Goal: Transaction & Acquisition: Purchase product/service

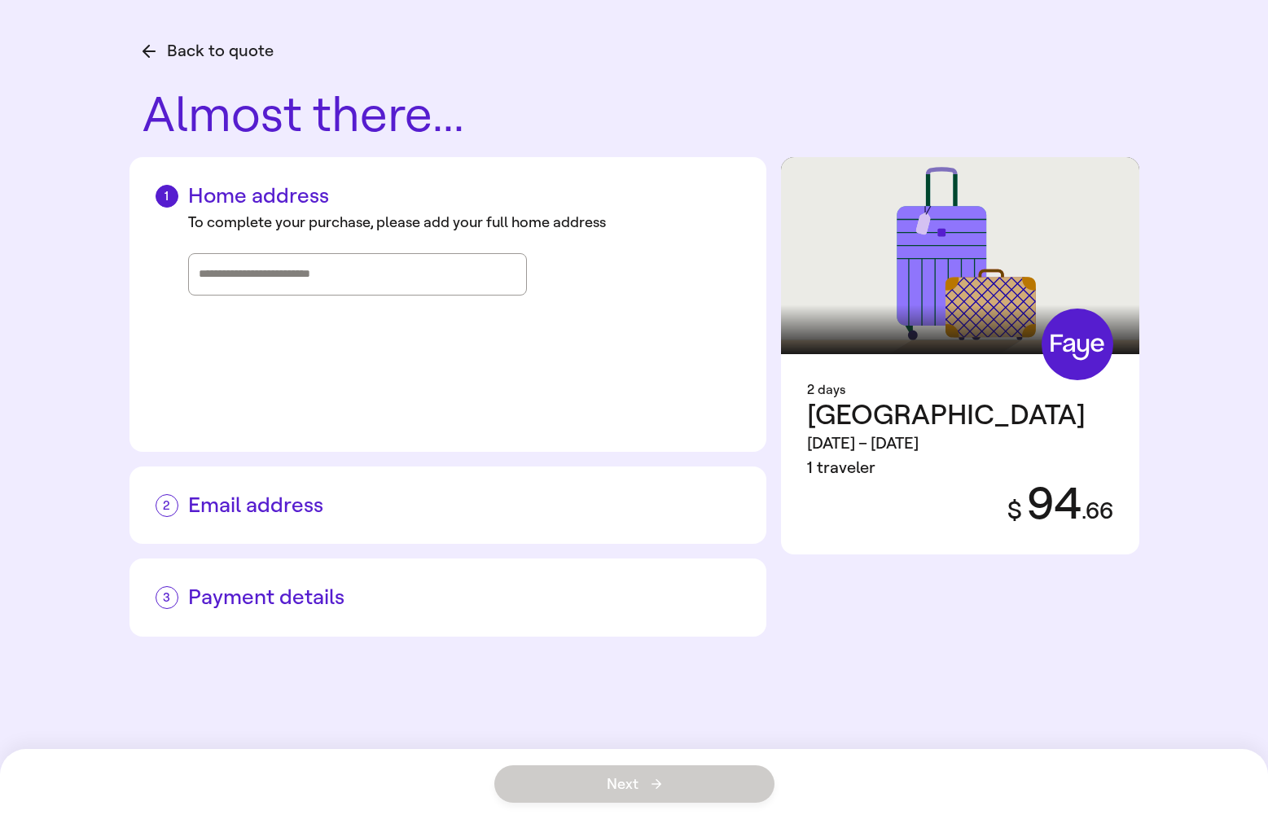
click at [368, 288] on div at bounding box center [358, 274] width 318 height 41
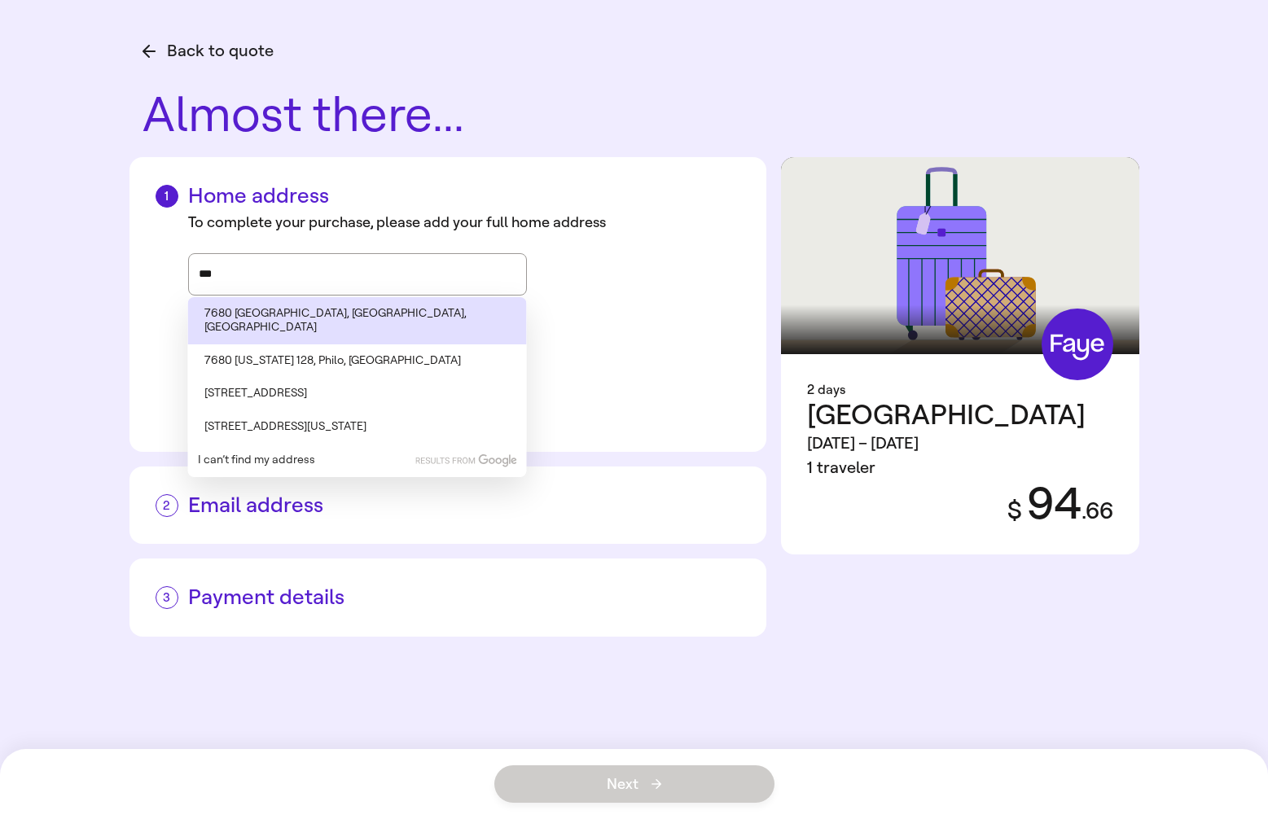
click at [334, 311] on li "7680 [GEOGRAPHIC_DATA], [GEOGRAPHIC_DATA], [GEOGRAPHIC_DATA]" at bounding box center [357, 320] width 339 height 47
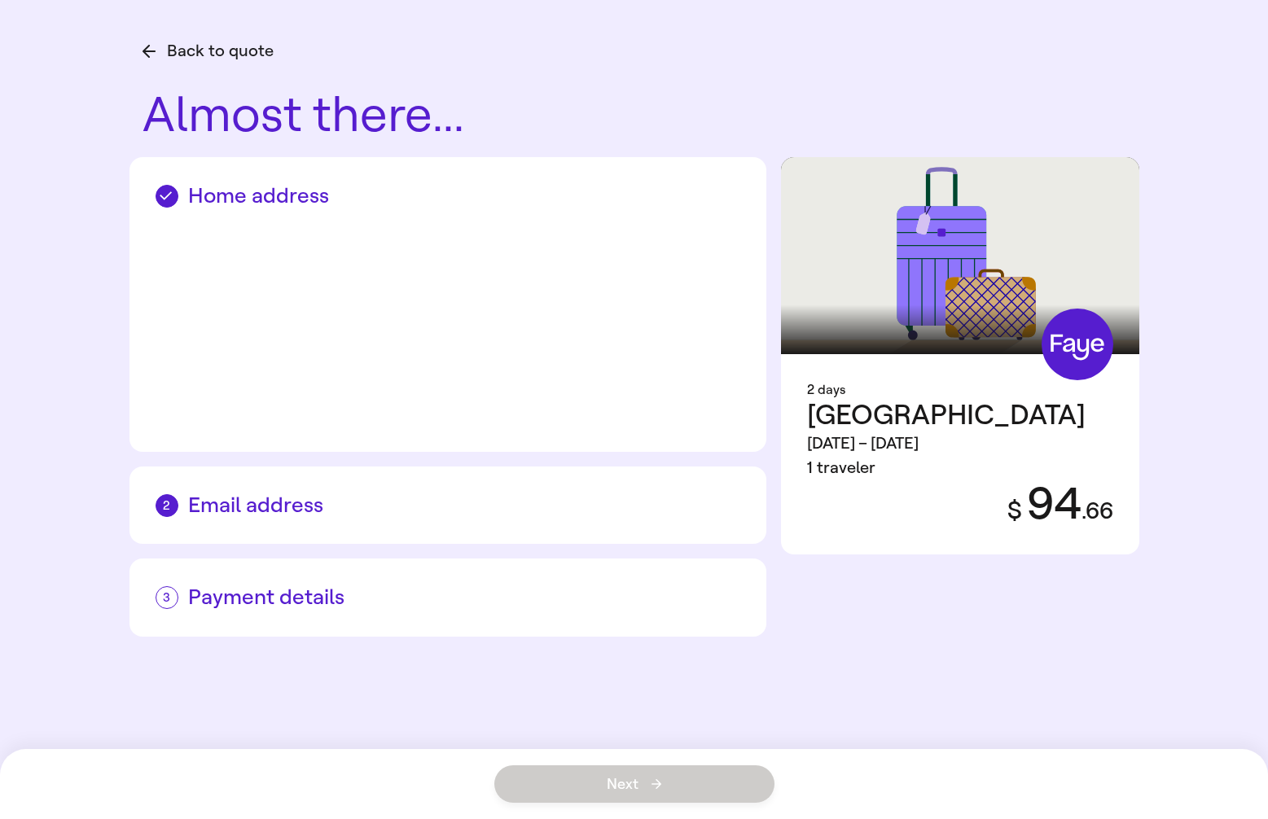
type input "**********"
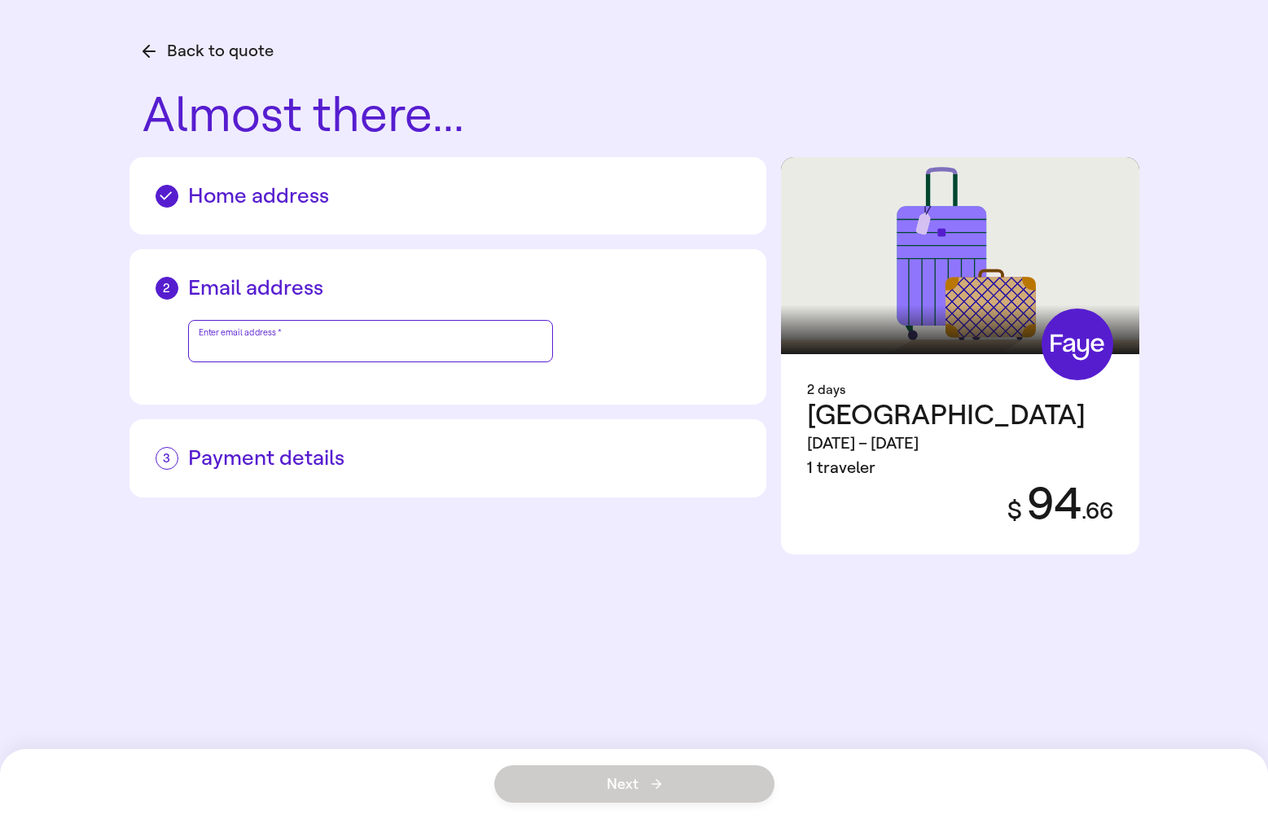
click at [295, 338] on input "Enter email address   *" at bounding box center [371, 340] width 344 height 37
type input "**********"
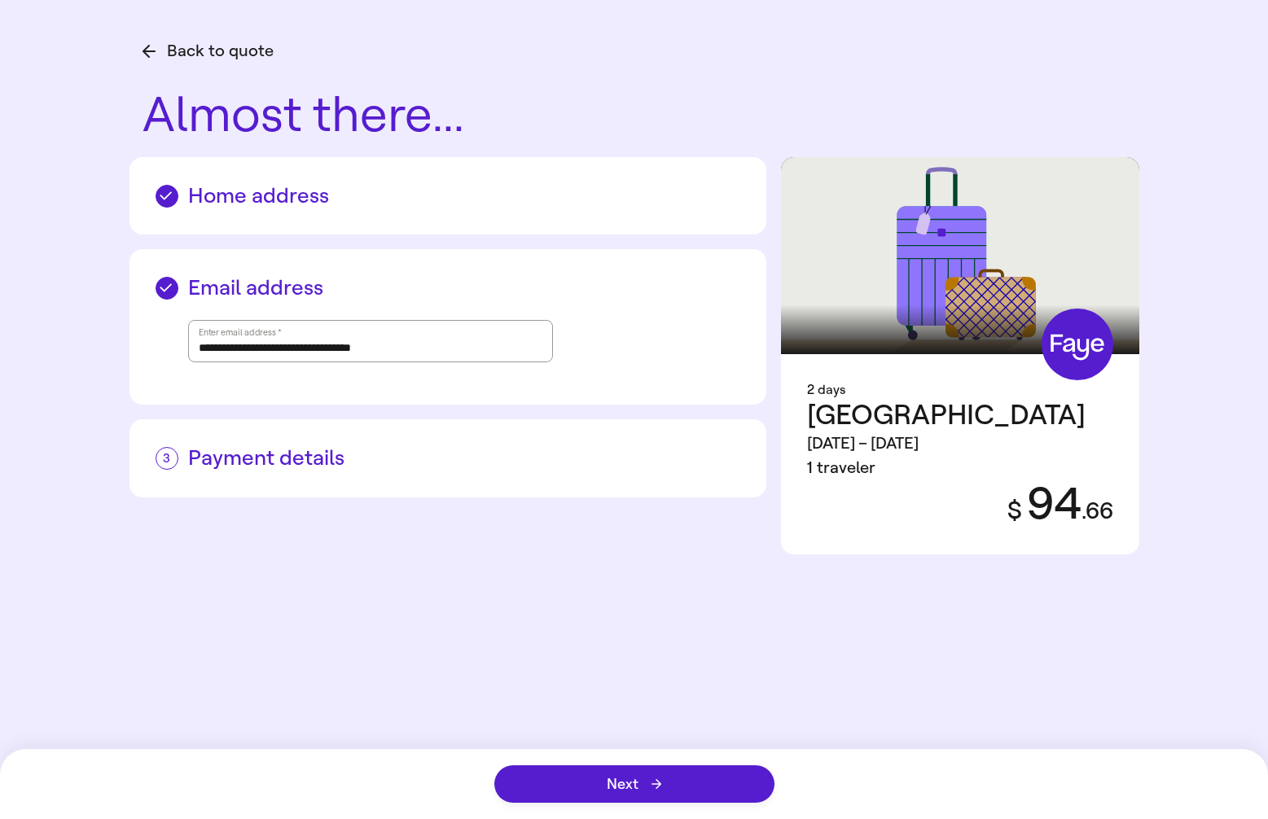
click at [228, 461] on h2 "Payment details" at bounding box center [448, 457] width 585 height 25
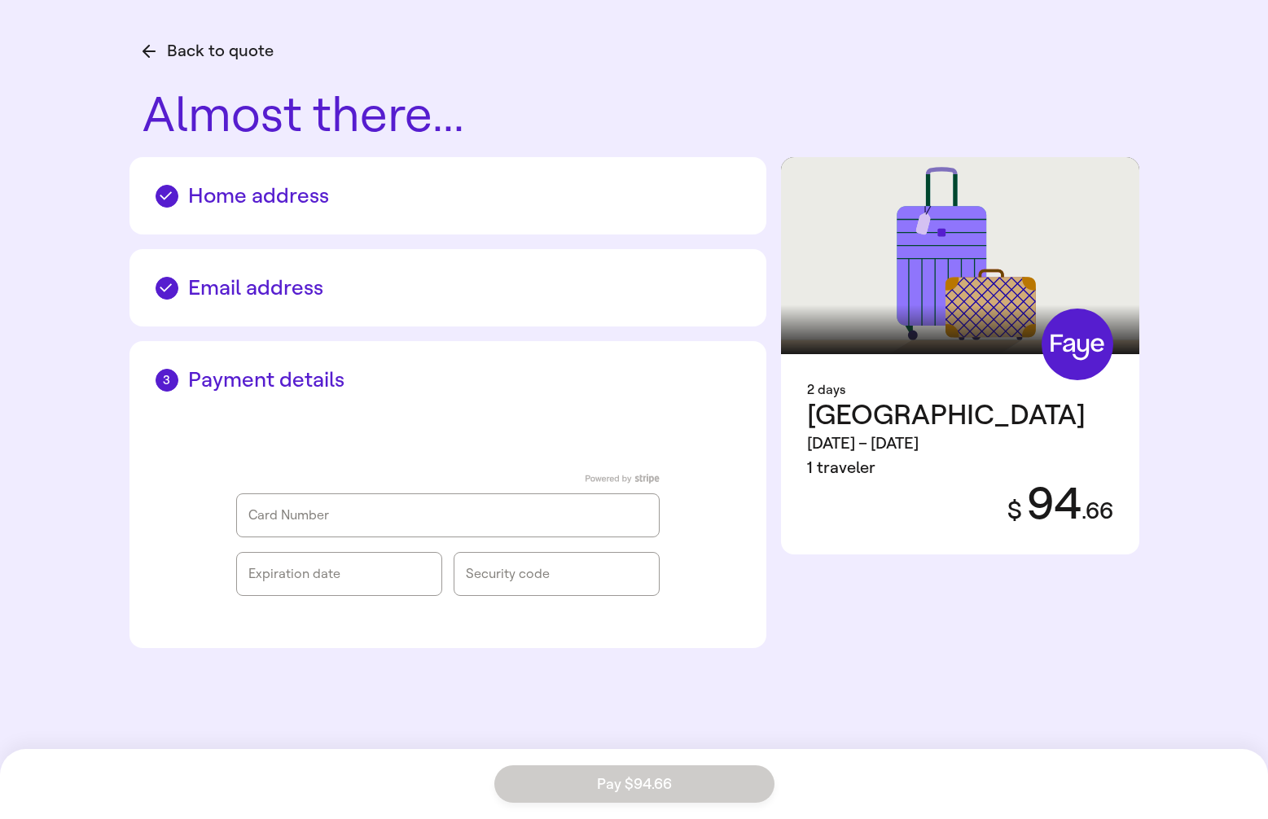
click at [419, 538] on div "Card Number Expiration date Security code" at bounding box center [447, 535] width 423 height 122
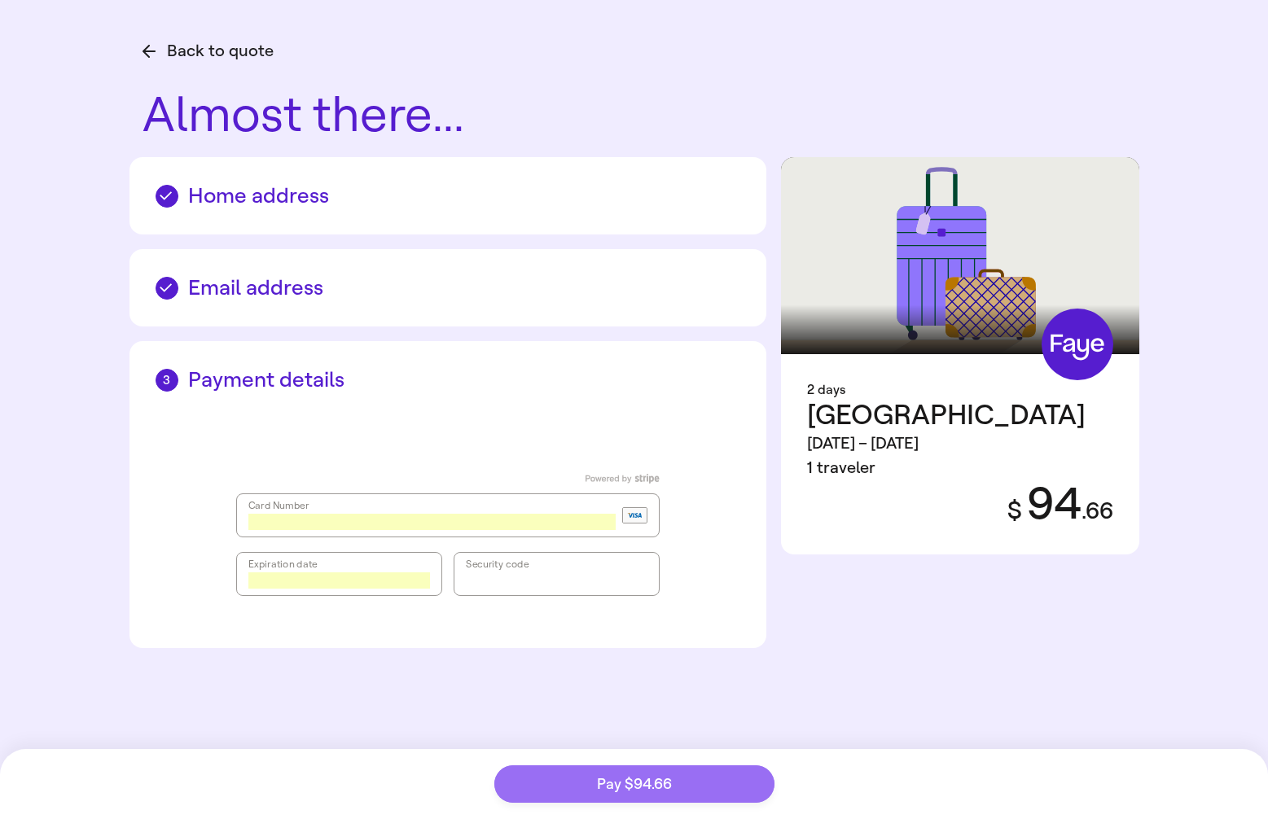
click at [630, 793] on button "Pay $94.66" at bounding box center [634, 784] width 280 height 37
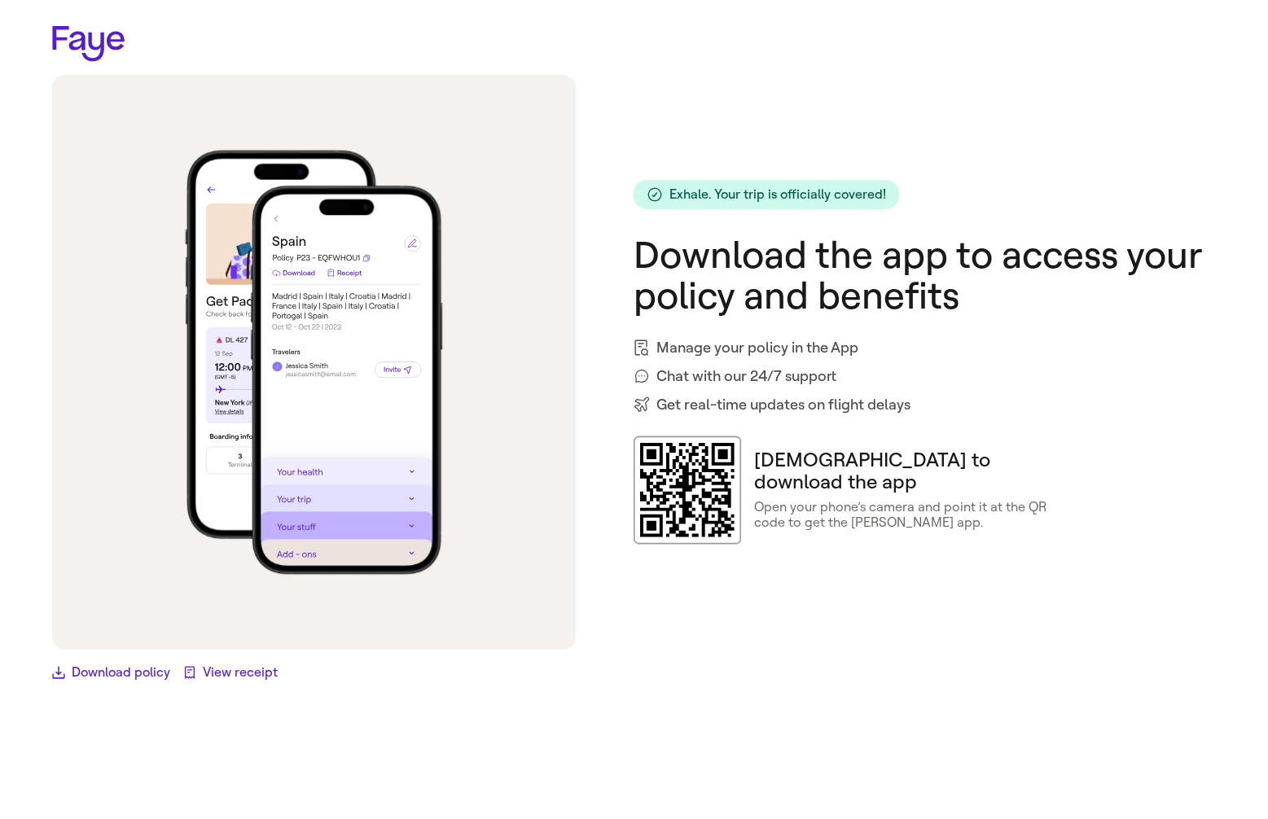
click at [252, 673] on link "View receipt" at bounding box center [230, 673] width 94 height 20
click at [124, 673] on link "Download policy" at bounding box center [111, 673] width 118 height 20
click at [782, 185] on div "Exhale. Your trip is officially covered!" at bounding box center [766, 194] width 265 height 29
click at [782, 192] on p "Exhale. Your trip is officially covered!" at bounding box center [777, 193] width 217 height 15
click at [681, 410] on span "Get real-time updates on flight delays" at bounding box center [783, 405] width 254 height 22
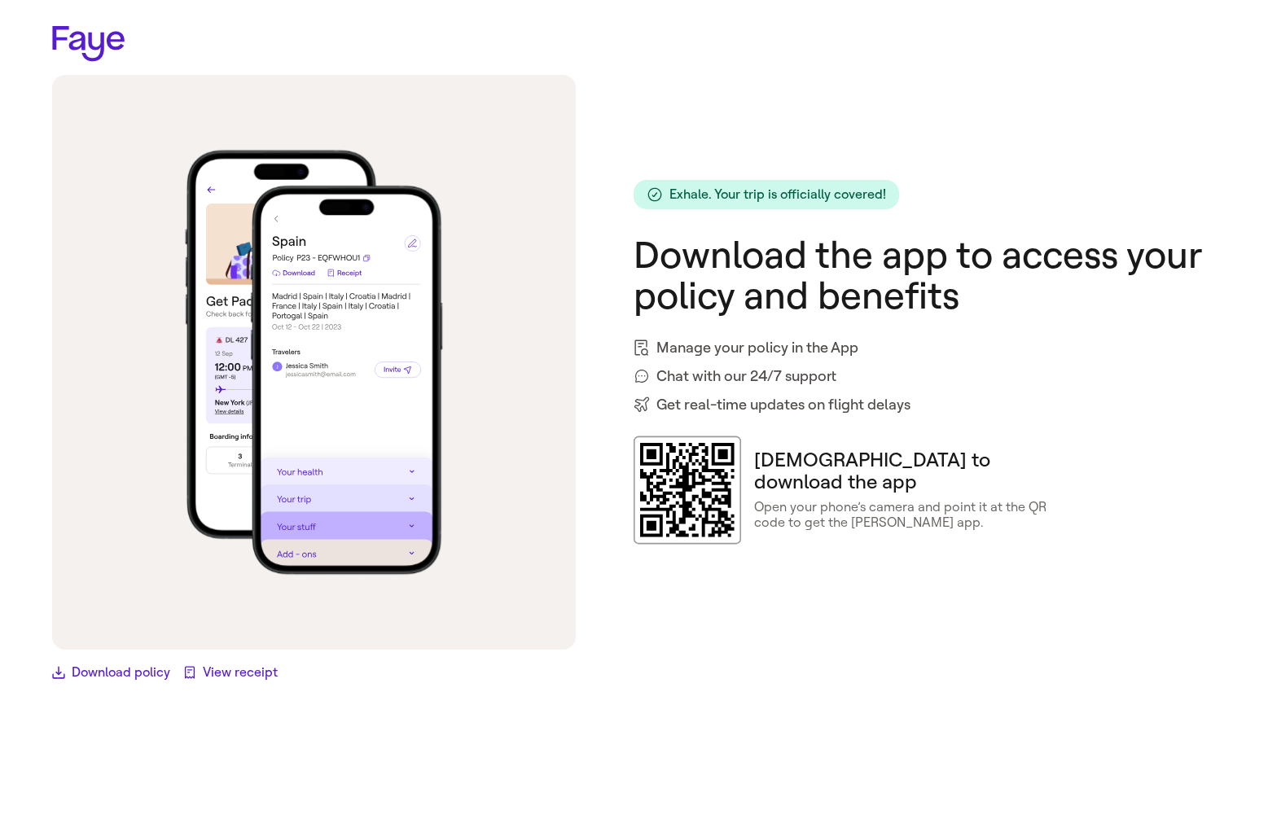
click at [681, 487] on icon at bounding box center [687, 490] width 94 height 94
